Goal: Transaction & Acquisition: Download file/media

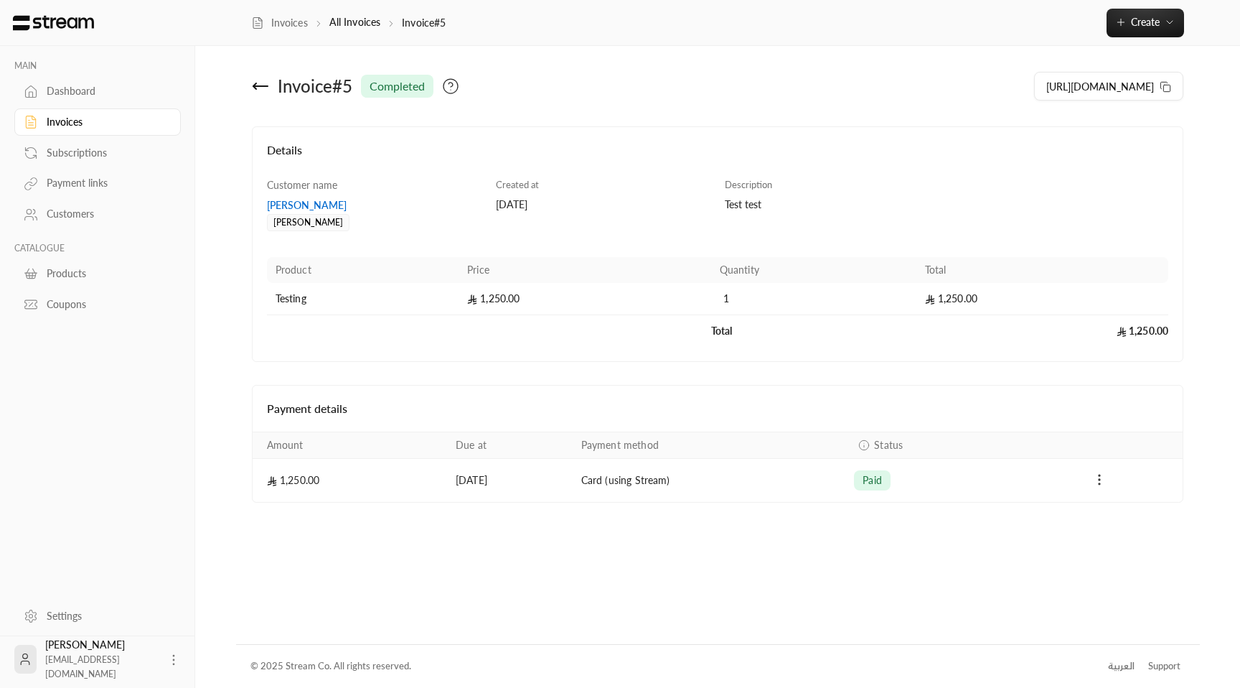
click at [1096, 324] on icon "Payments" at bounding box center [1099, 479] width 14 height 14
click at [1110, 324] on li "Download invoice" at bounding box center [1142, 517] width 88 height 26
